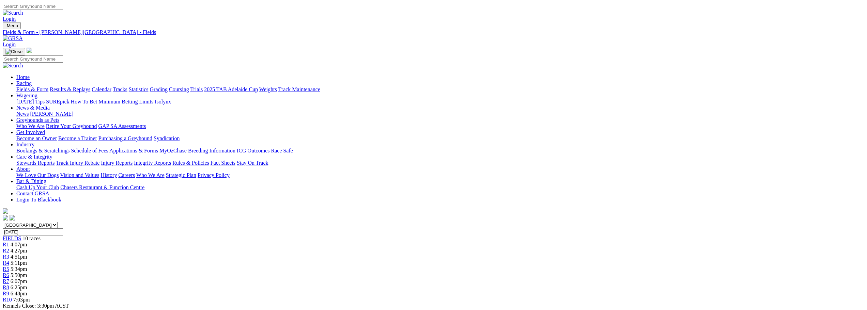
click at [90, 87] on link "Results & Replays" at bounding box center [70, 90] width 41 height 6
